Goal: Task Accomplishment & Management: Use online tool/utility

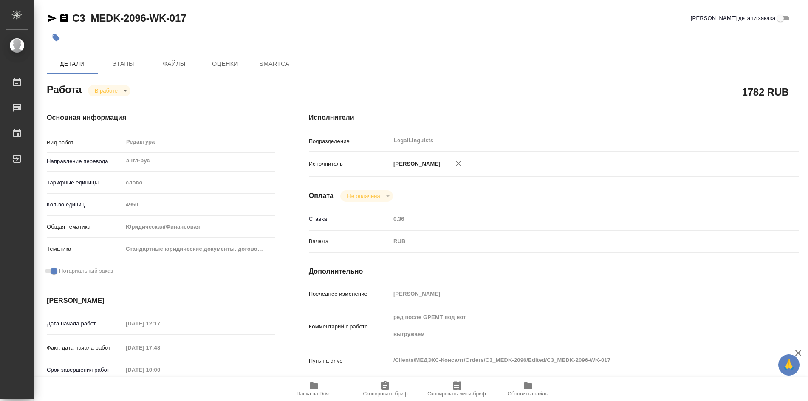
type textarea "x"
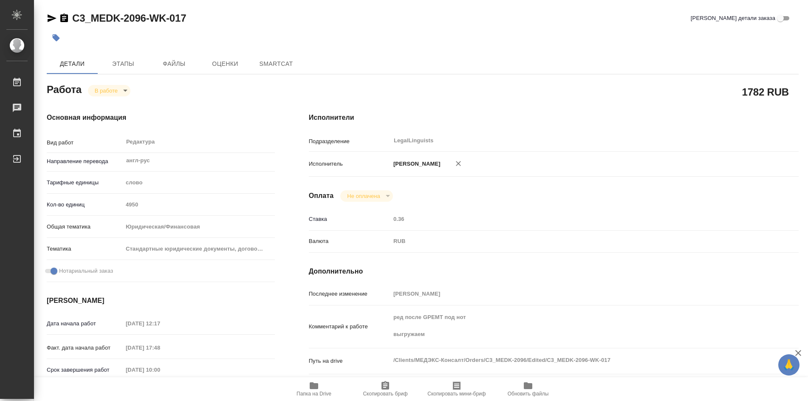
type textarea "x"
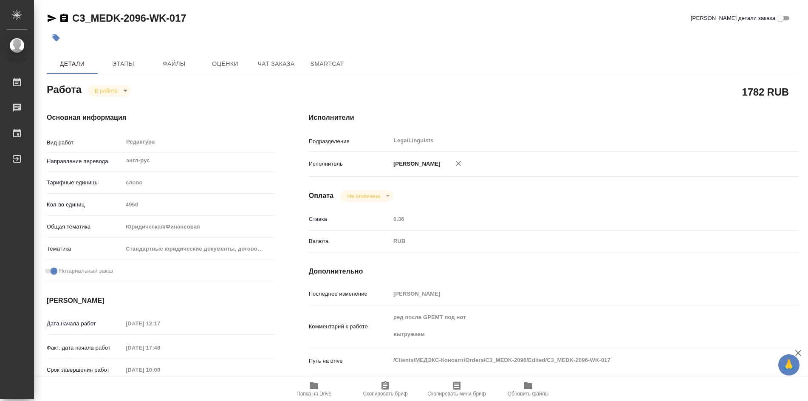
type textarea "x"
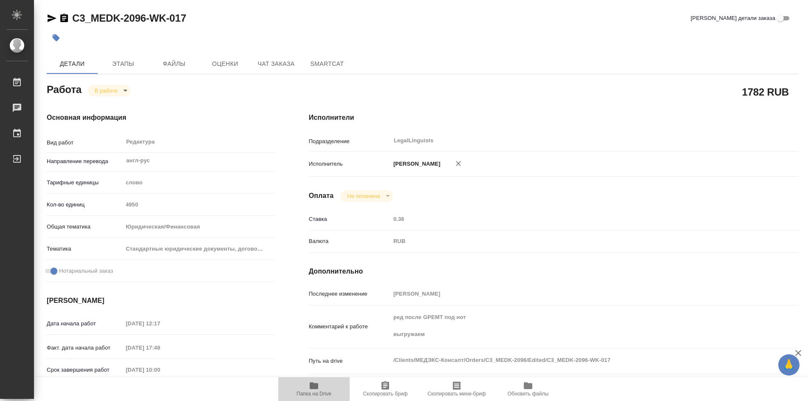
click at [317, 385] on icon "button" at bounding box center [314, 386] width 9 height 7
type textarea "x"
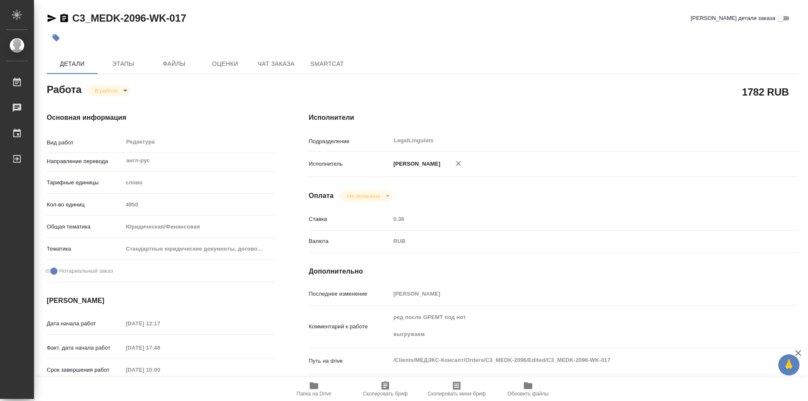
type textarea "x"
click at [313, 386] on icon "button" at bounding box center [314, 386] width 9 height 7
